Goal: Task Accomplishment & Management: Use online tool/utility

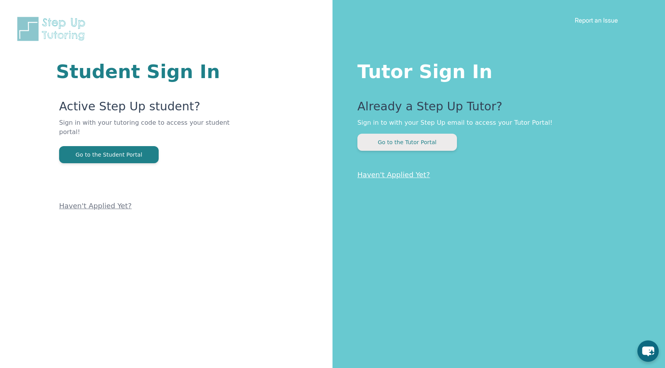
click at [418, 140] on button "Go to the Tutor Portal" at bounding box center [408, 142] width 100 height 17
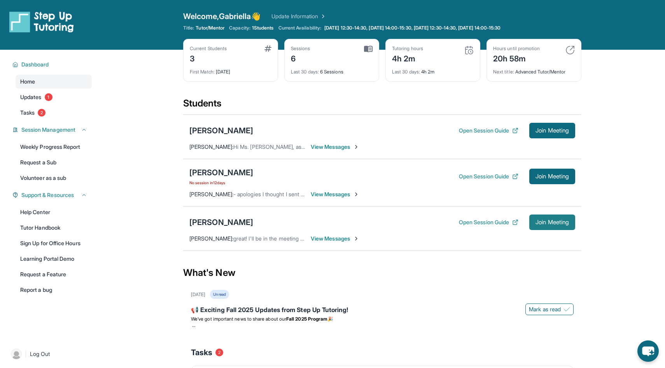
click at [547, 221] on span "Join Meeting" at bounding box center [552, 222] width 33 height 5
click at [542, 220] on span "Join Meeting" at bounding box center [552, 222] width 33 height 5
click at [552, 221] on span "Join Meeting" at bounding box center [552, 222] width 33 height 5
click at [63, 229] on link "Tutor Handbook" at bounding box center [54, 228] width 76 height 14
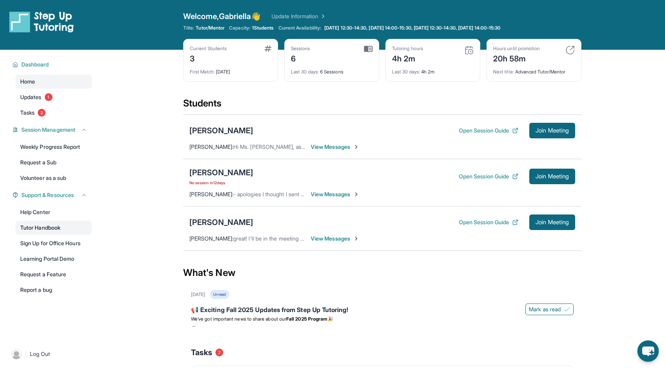
click at [40, 226] on link "Tutor Handbook" at bounding box center [54, 228] width 76 height 14
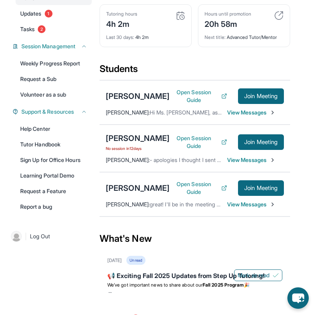
scroll to position [102, 0]
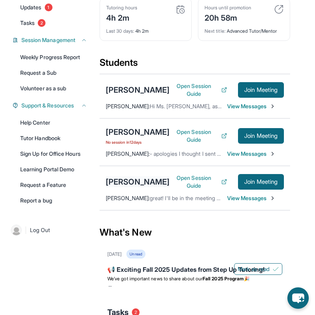
click at [125, 186] on div "[PERSON_NAME]" at bounding box center [138, 181] width 64 height 11
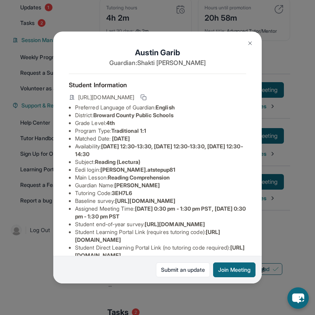
scroll to position [75, 0]
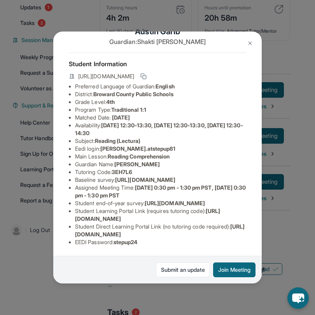
click at [251, 44] on img at bounding box center [250, 43] width 6 height 6
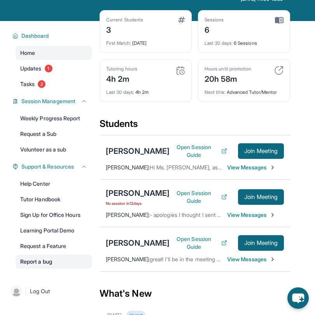
scroll to position [42, 0]
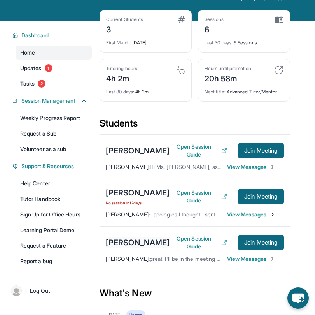
click at [136, 246] on div "[PERSON_NAME]" at bounding box center [138, 242] width 64 height 11
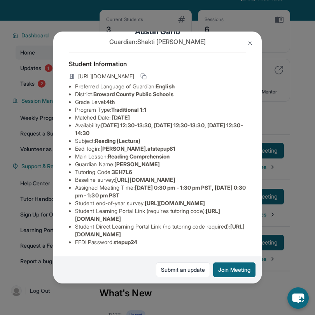
scroll to position [29, 0]
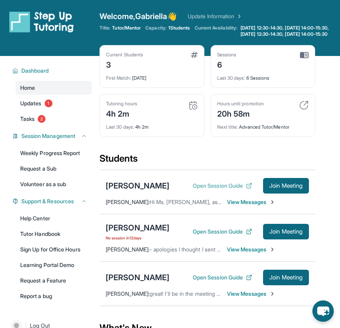
click at [224, 190] on button "Open Session Guide" at bounding box center [223, 186] width 60 height 8
click at [298, 187] on button "Join Meeting" at bounding box center [286, 186] width 46 height 16
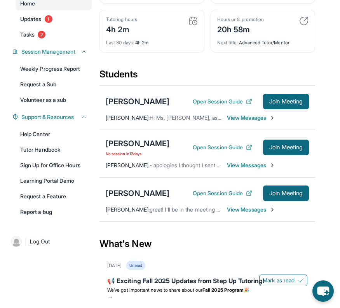
scroll to position [93, 0]
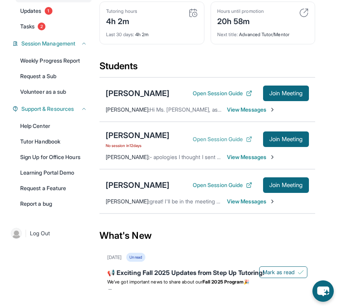
click at [207, 143] on button "Open Session Guide" at bounding box center [223, 139] width 60 height 8
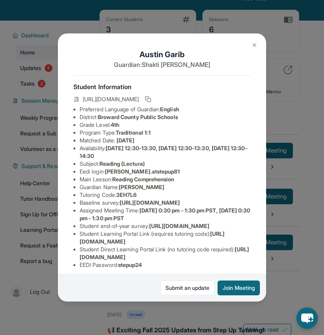
scroll to position [29, 0]
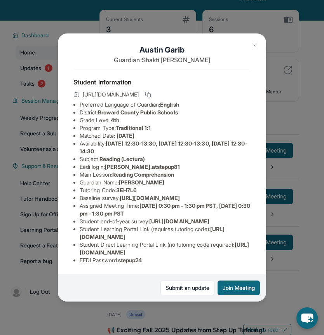
click at [256, 45] on img at bounding box center [255, 45] width 6 height 6
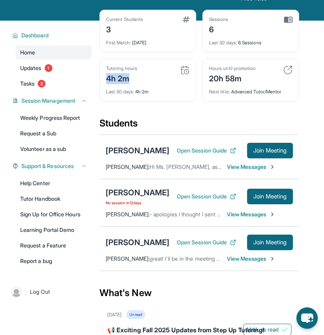
drag, startPoint x: 156, startPoint y: 80, endPoint x: 94, endPoint y: 79, distance: 61.9
click at [94, 80] on div "Open sidebar Welcome, Gabriella 👋 Update Information Title: Tutor/Mentor Capaci…" at bounding box center [162, 236] width 324 height 556
click at [143, 114] on div "Current Students 3 First Match : 1 month ago Sessions 6 Last 30 days : 6 Sessio…" at bounding box center [200, 63] width 200 height 107
drag, startPoint x: 108, startPoint y: 81, endPoint x: 142, endPoint y: 81, distance: 34.6
click at [143, 81] on div "Tutoring hours 4h 2m" at bounding box center [148, 74] width 84 height 19
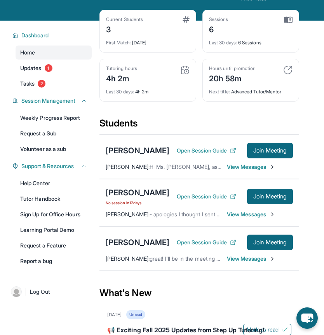
click at [142, 103] on div "Current Students 3 First Match : 1 month ago Sessions 6 Last 30 days : 6 Sessio…" at bounding box center [200, 63] width 200 height 107
